Goal: Learn about a topic

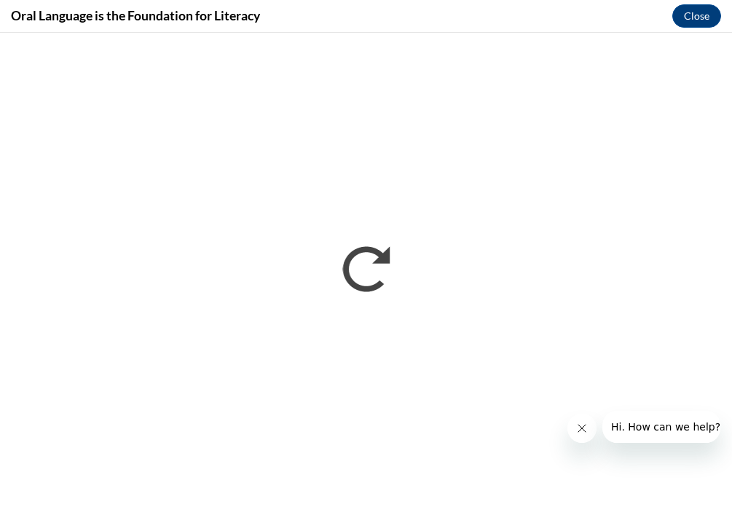
click at [594, 414] on div at bounding box center [643, 427] width 153 height 32
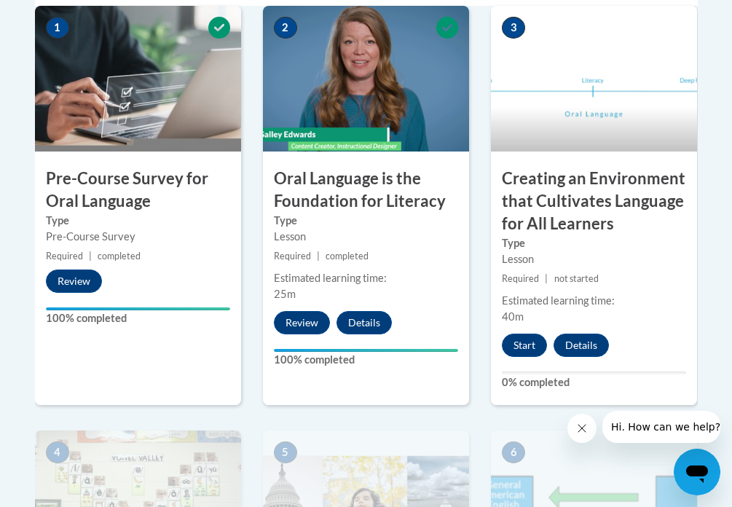
scroll to position [541, 0]
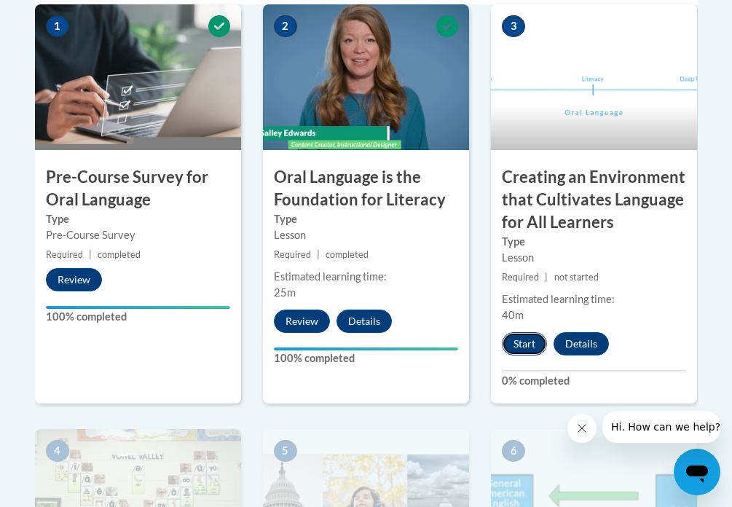
click at [531, 340] on button "Start" at bounding box center [524, 343] width 45 height 23
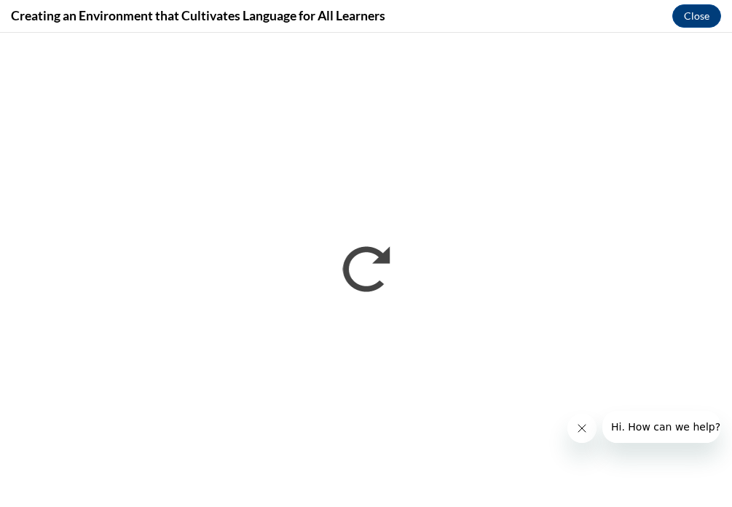
scroll to position [0, 0]
